Goal: Task Accomplishment & Management: Use online tool/utility

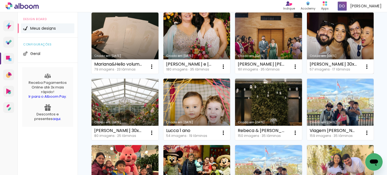
scroll to position [137, 0]
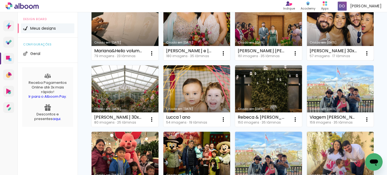
click at [307, 61] on link "Criado em 17/07/25" at bounding box center [340, 30] width 67 height 62
